Goal: Communication & Community: Connect with others

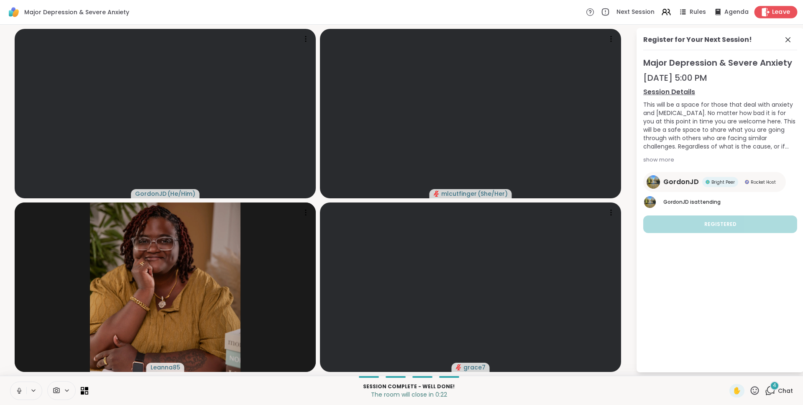
click at [780, 12] on span "Leave" at bounding box center [781, 12] width 18 height 9
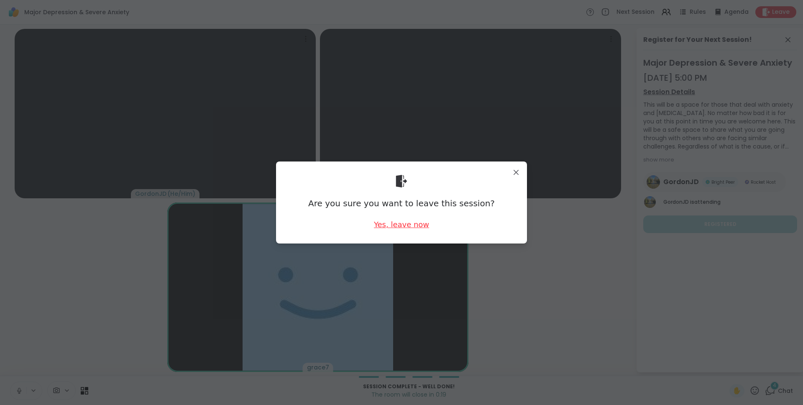
click at [390, 225] on div "Yes, leave now" at bounding box center [401, 224] width 55 height 10
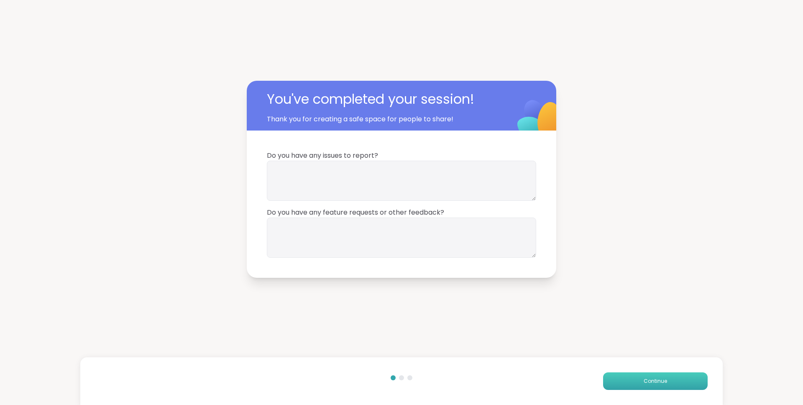
click at [680, 384] on button "Continue" at bounding box center [655, 381] width 105 height 18
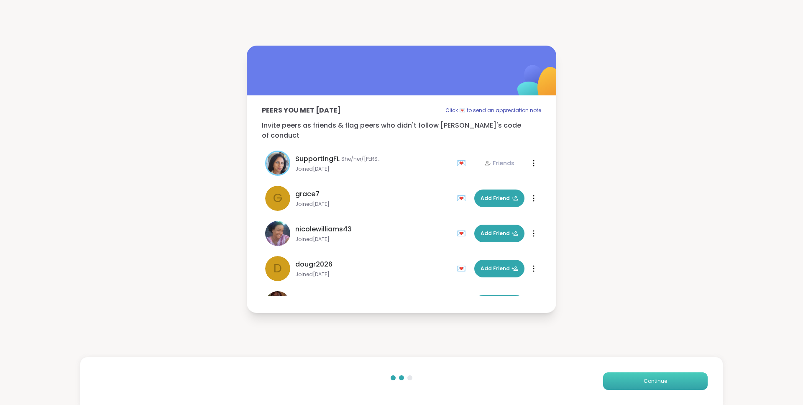
click at [660, 380] on span "Continue" at bounding box center [655, 381] width 23 height 8
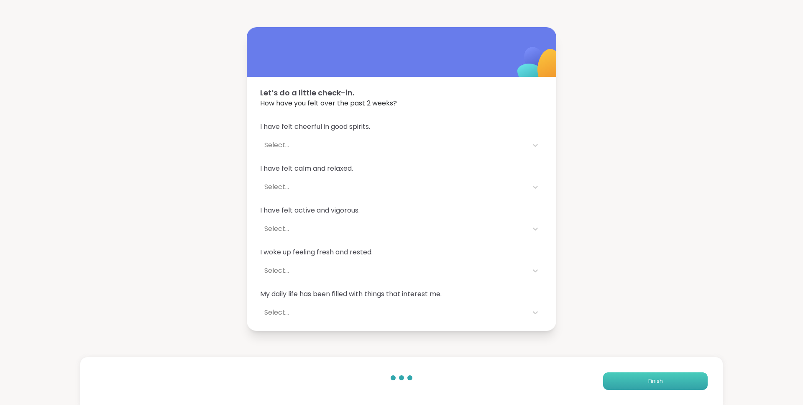
click at [660, 380] on span "Finish" at bounding box center [655, 381] width 15 height 8
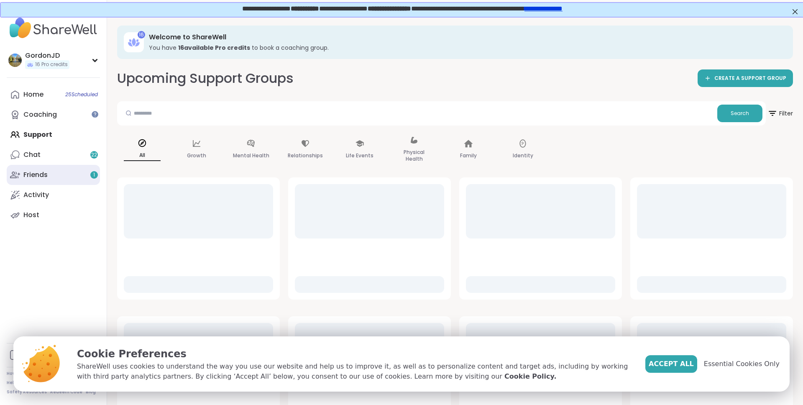
click at [45, 170] on link "Friends 1" at bounding box center [53, 175] width 93 height 20
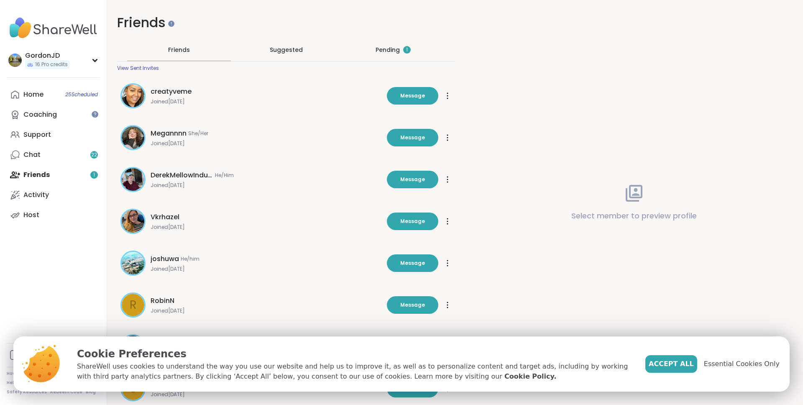
click at [400, 53] on div "Pending 1" at bounding box center [393, 50] width 35 height 8
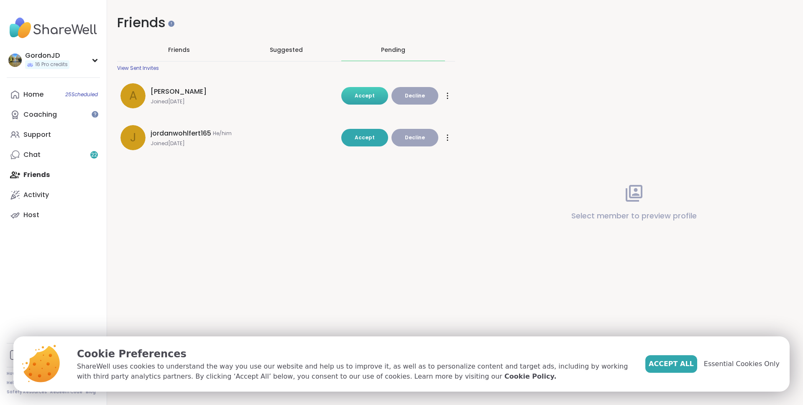
click at [376, 93] on button "Accept" at bounding box center [364, 96] width 47 height 18
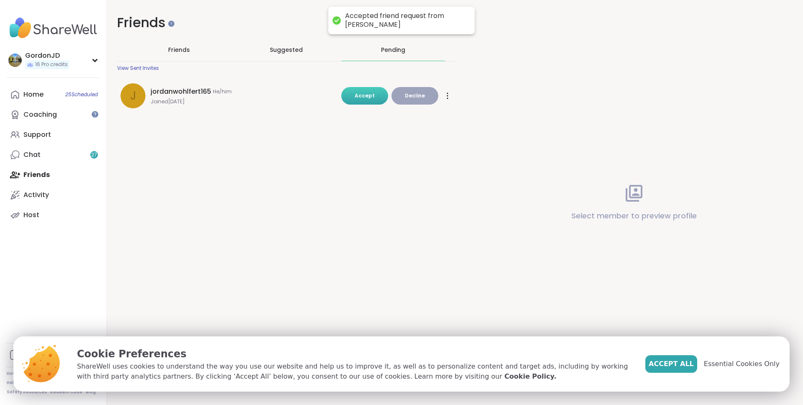
click at [368, 101] on button "Accept" at bounding box center [364, 96] width 47 height 18
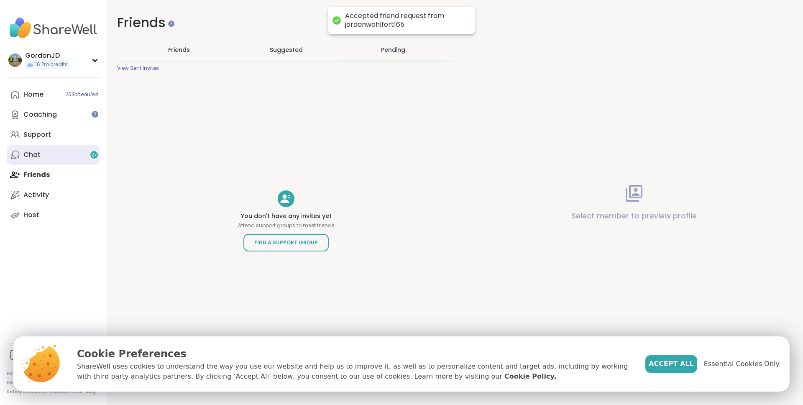
click at [72, 152] on link "Chat 27" at bounding box center [53, 155] width 93 height 20
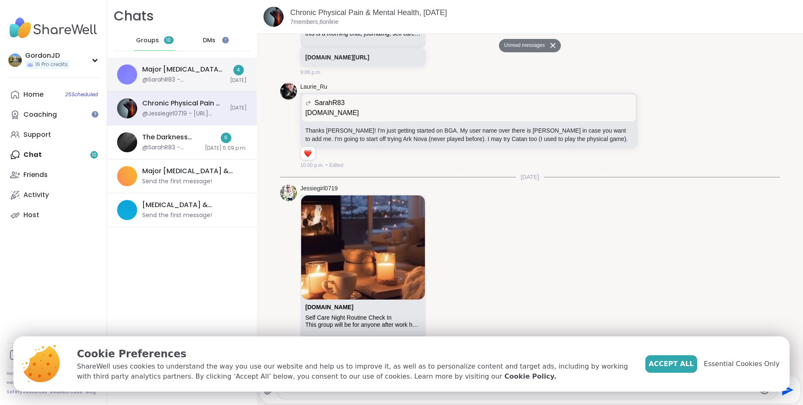
click at [204, 75] on div "Major [MEDICAL_DATA] & Severe Anxiety, [DATE] @SarahR83 - [PERSON_NAME]" at bounding box center [183, 74] width 83 height 19
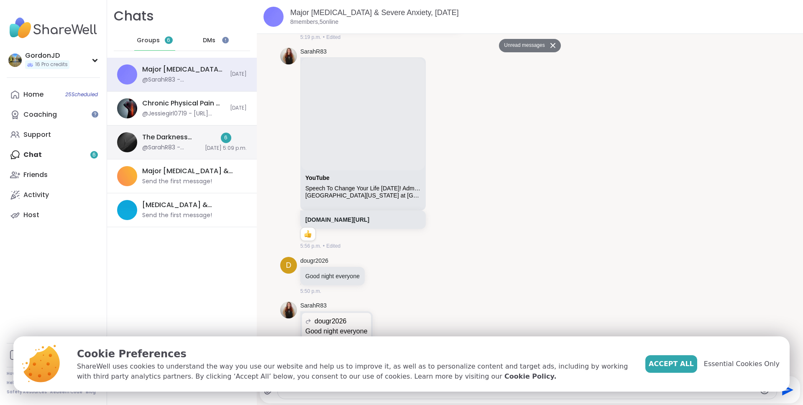
click at [207, 140] on div "6 [DATE] 5:09 p.m." at bounding box center [226, 142] width 42 height 19
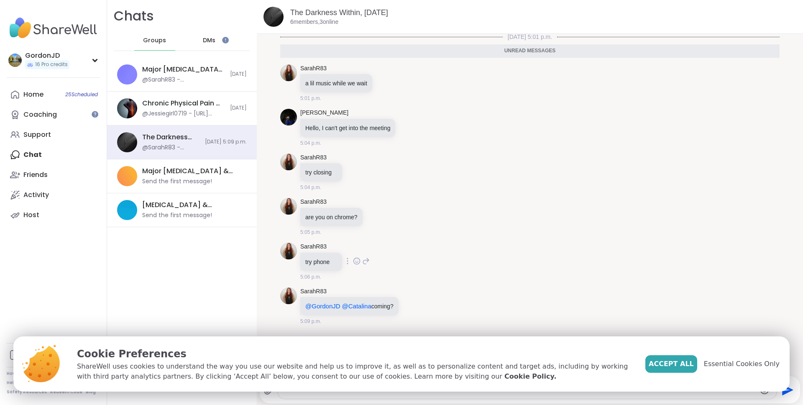
scroll to position [2, 0]
click at [69, 115] on link "Coaching" at bounding box center [53, 115] width 93 height 20
